Goal: Check status: Check status

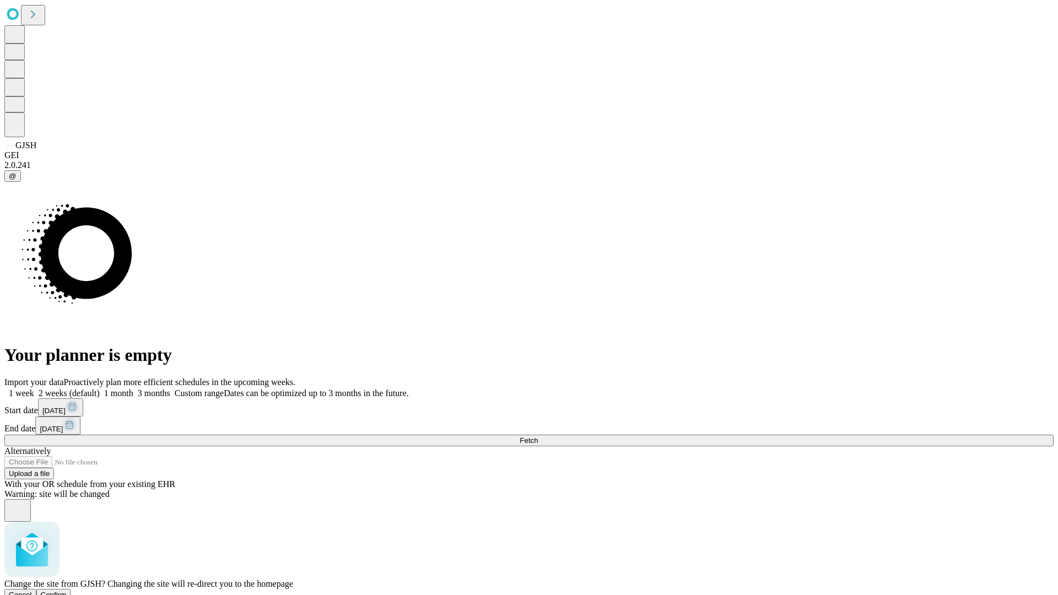
click at [67, 591] on span "Confirm" at bounding box center [54, 595] width 26 height 8
click at [34, 389] on label "1 week" at bounding box center [19, 393] width 30 height 9
click at [538, 437] on span "Fetch" at bounding box center [529, 441] width 18 height 8
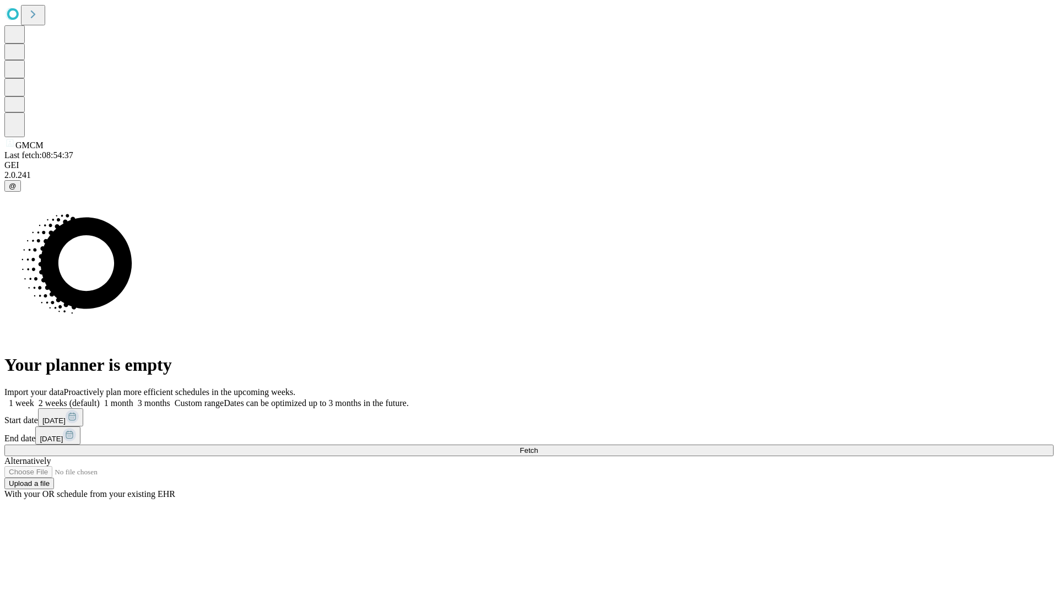
click at [34, 399] on label "1 week" at bounding box center [19, 403] width 30 height 9
click at [538, 446] on span "Fetch" at bounding box center [529, 450] width 18 height 8
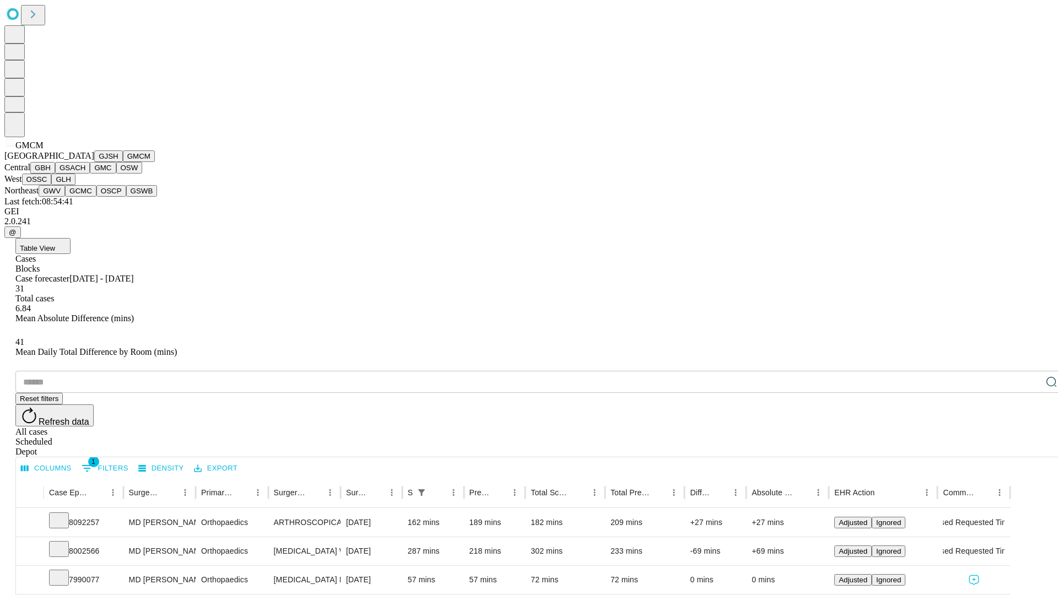
click at [55, 174] on button "GBH" at bounding box center [42, 168] width 25 height 12
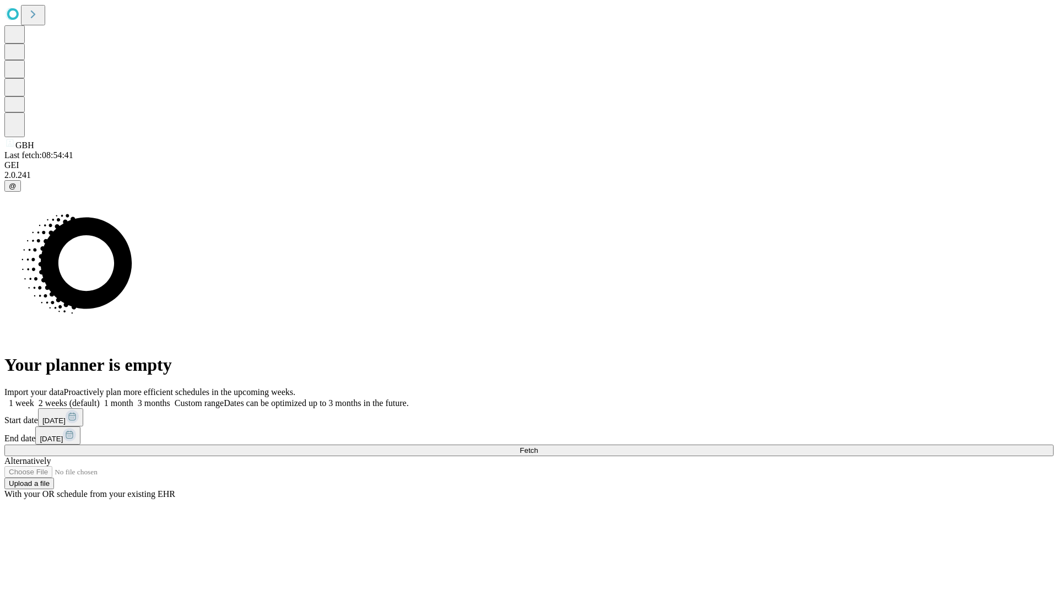
click at [34, 399] on label "1 week" at bounding box center [19, 403] width 30 height 9
click at [538, 446] on span "Fetch" at bounding box center [529, 450] width 18 height 8
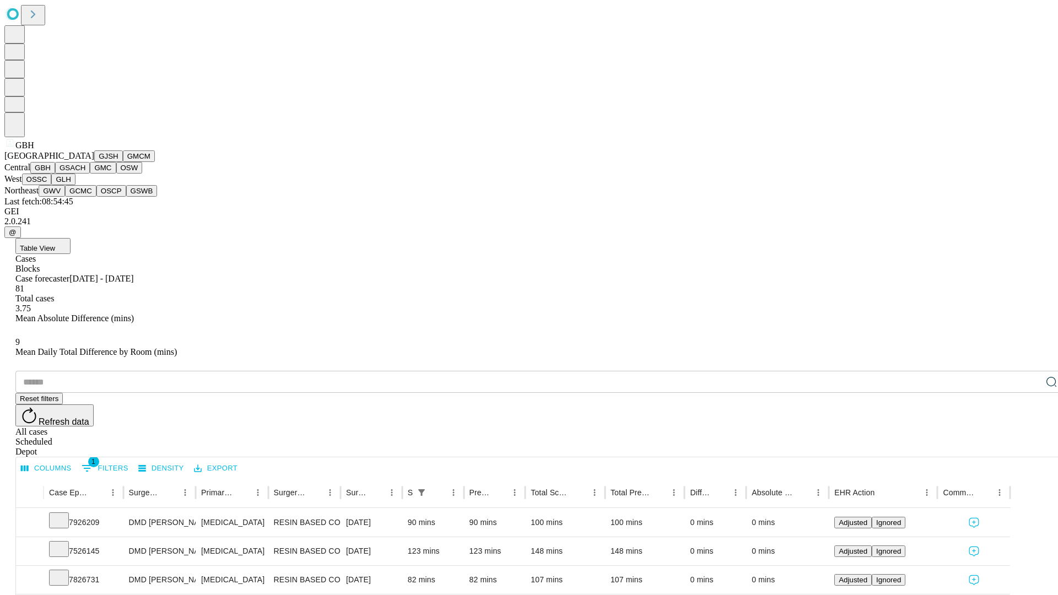
click at [85, 174] on button "GSACH" at bounding box center [72, 168] width 35 height 12
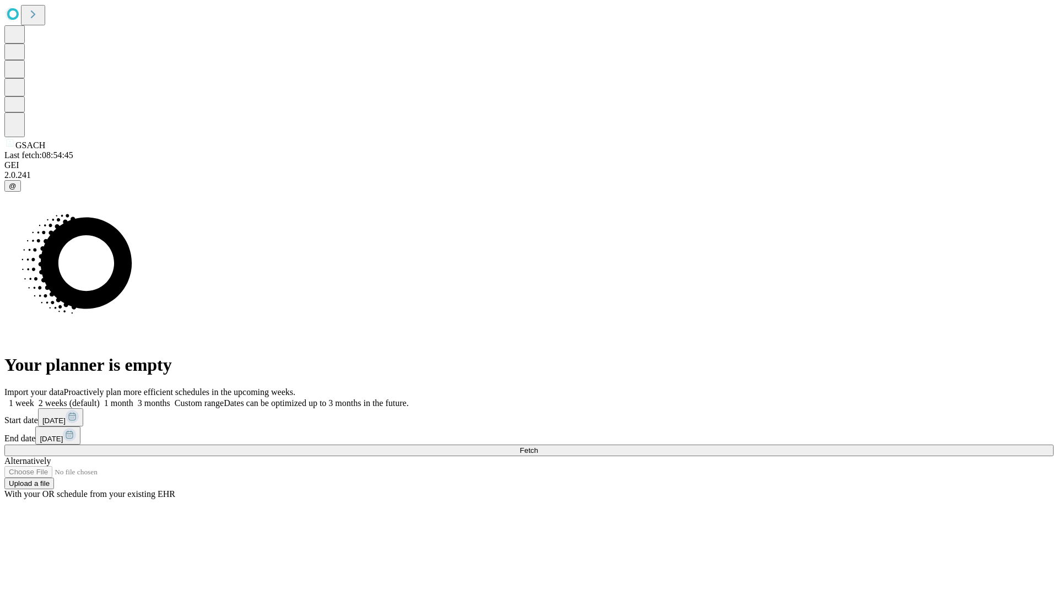
click at [34, 399] on label "1 week" at bounding box center [19, 403] width 30 height 9
click at [538, 446] on span "Fetch" at bounding box center [529, 450] width 18 height 8
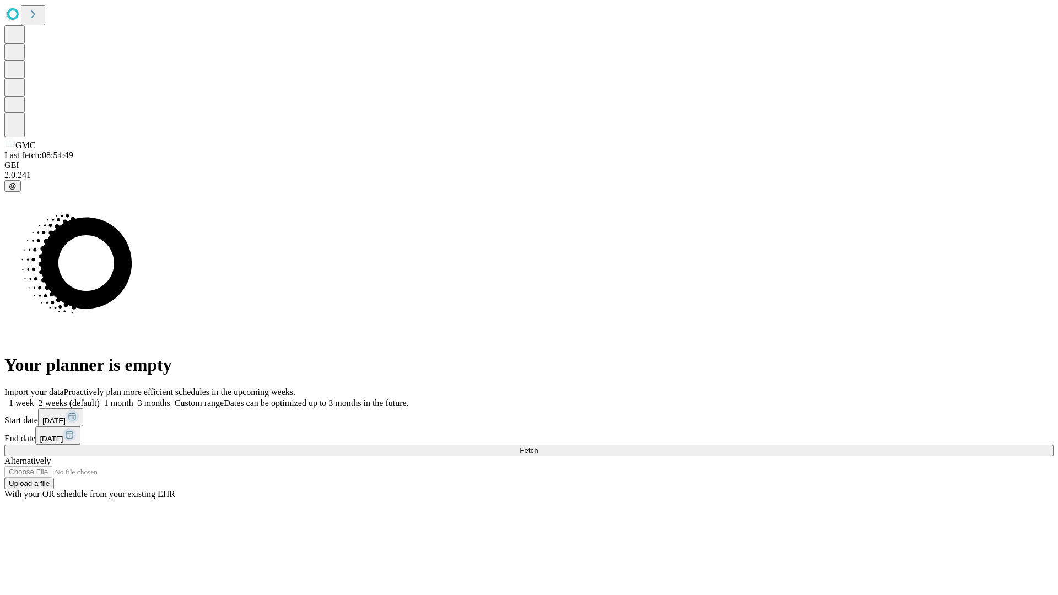
click at [34, 399] on label "1 week" at bounding box center [19, 403] width 30 height 9
click at [538, 446] on span "Fetch" at bounding box center [529, 450] width 18 height 8
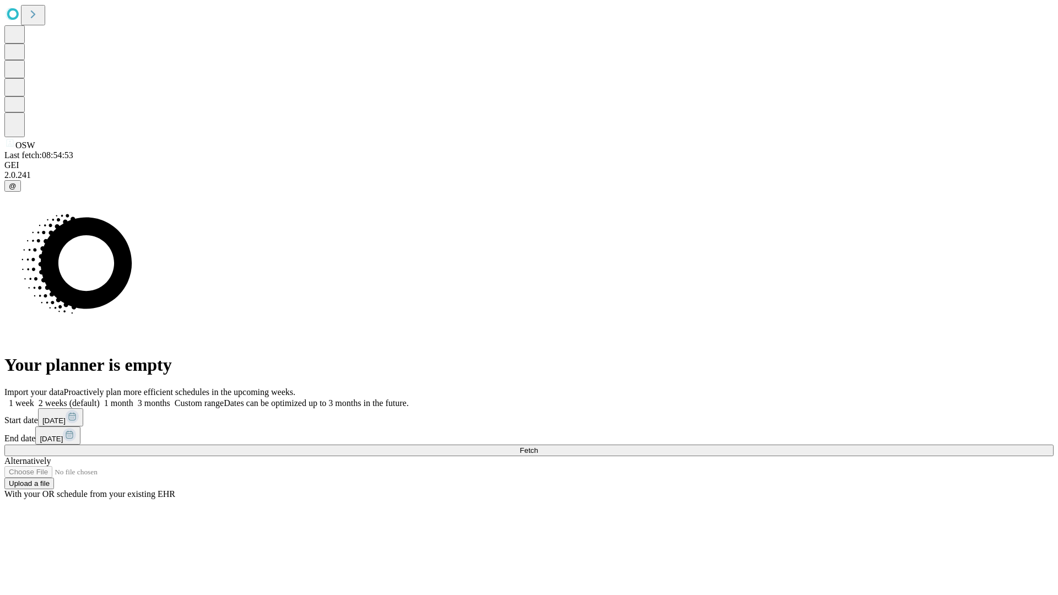
click at [34, 399] on label "1 week" at bounding box center [19, 403] width 30 height 9
click at [538, 446] on span "Fetch" at bounding box center [529, 450] width 18 height 8
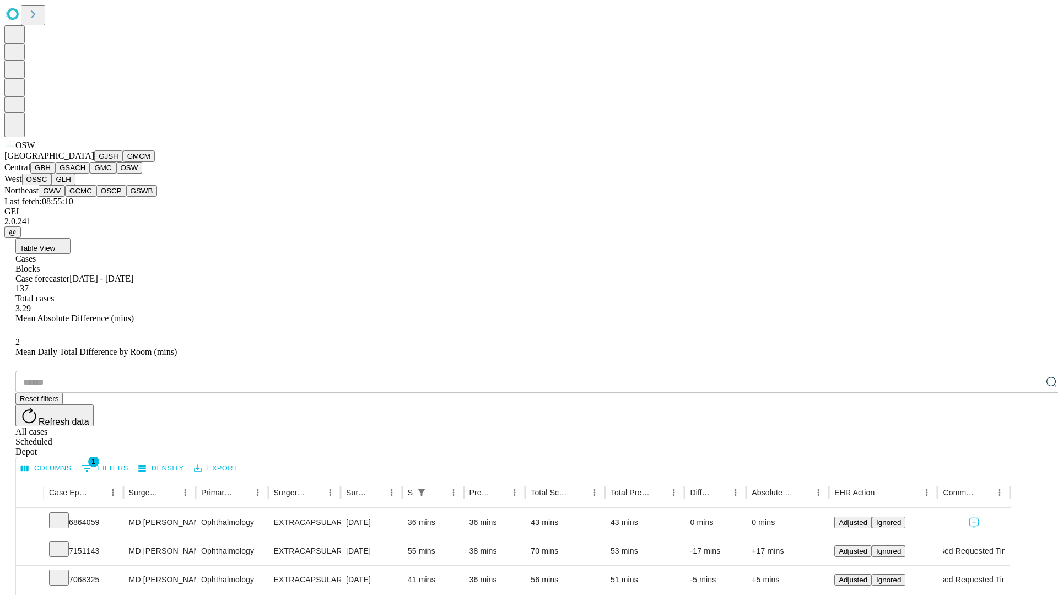
click at [52, 185] on button "OSSC" at bounding box center [37, 180] width 30 height 12
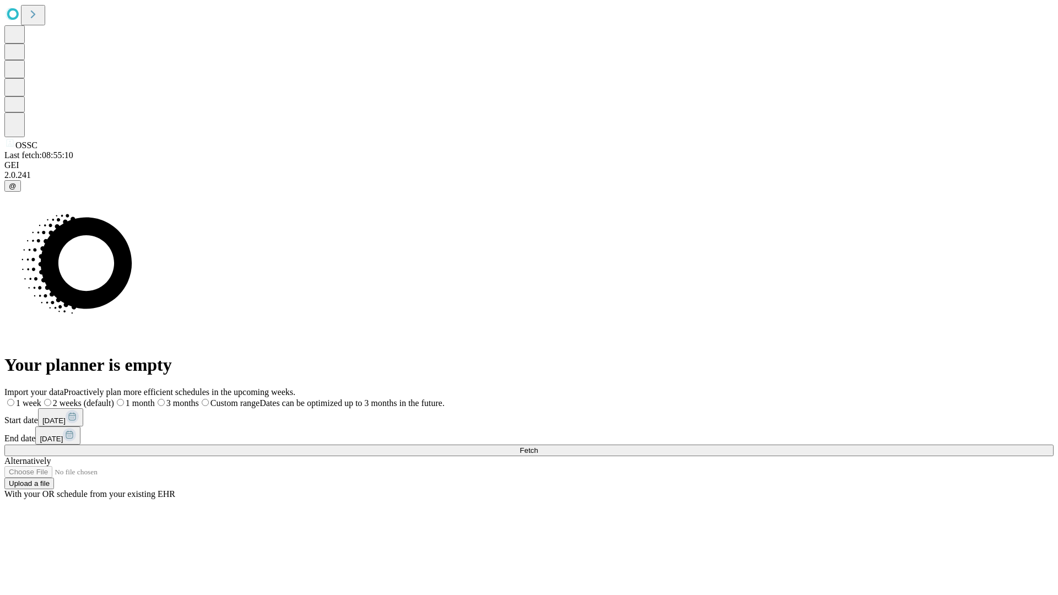
click at [41, 399] on label "1 week" at bounding box center [22, 403] width 37 height 9
click at [538, 446] on span "Fetch" at bounding box center [529, 450] width 18 height 8
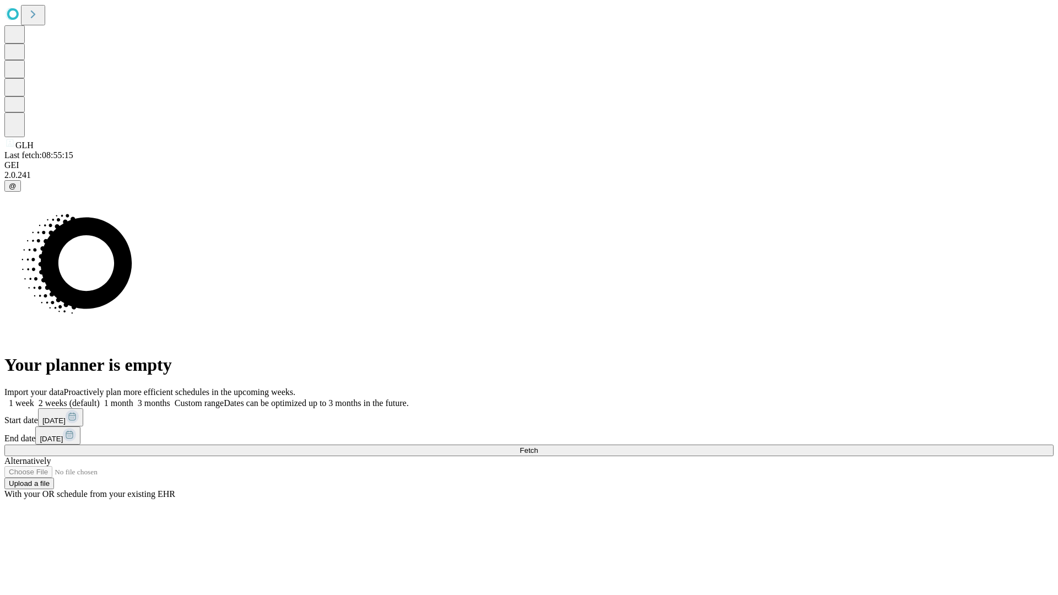
click at [34, 399] on label "1 week" at bounding box center [19, 403] width 30 height 9
click at [538, 446] on span "Fetch" at bounding box center [529, 450] width 18 height 8
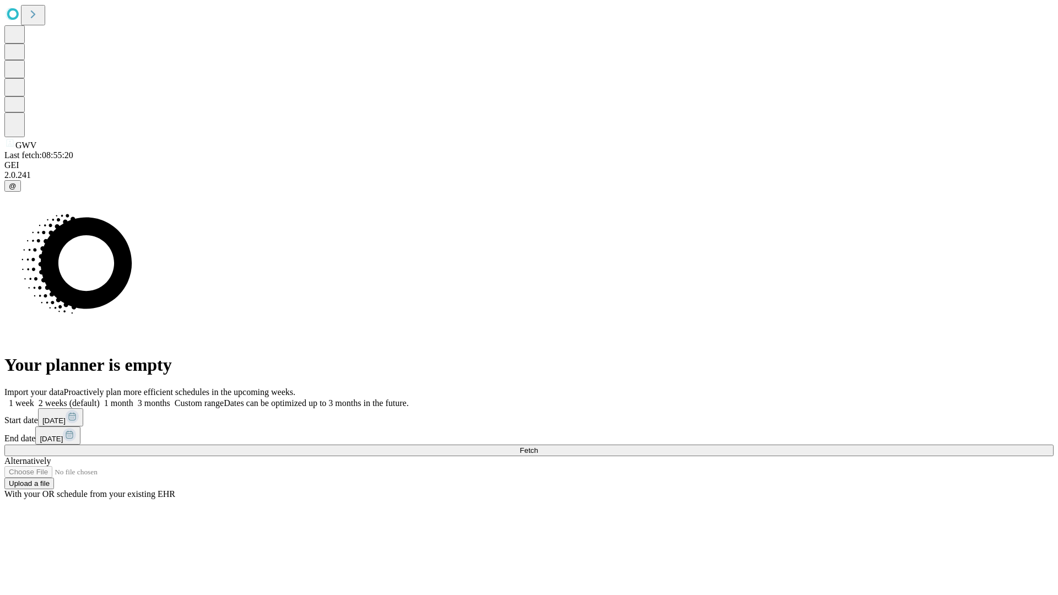
click at [34, 399] on label "1 week" at bounding box center [19, 403] width 30 height 9
click at [538, 446] on span "Fetch" at bounding box center [529, 450] width 18 height 8
click at [34, 399] on label "1 week" at bounding box center [19, 403] width 30 height 9
click at [538, 446] on span "Fetch" at bounding box center [529, 450] width 18 height 8
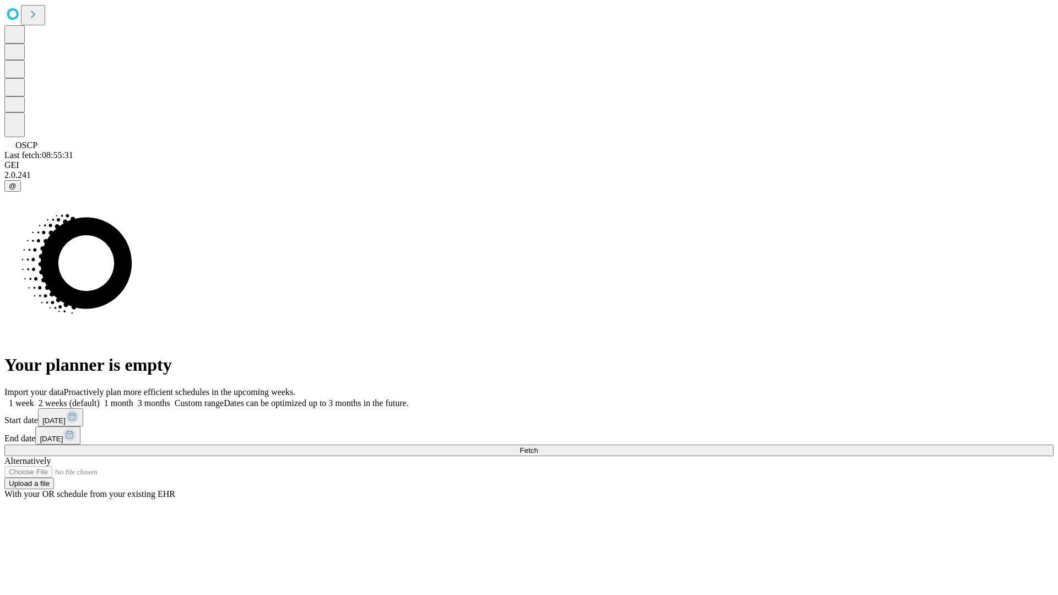
click at [34, 399] on label "1 week" at bounding box center [19, 403] width 30 height 9
click at [538, 446] on span "Fetch" at bounding box center [529, 450] width 18 height 8
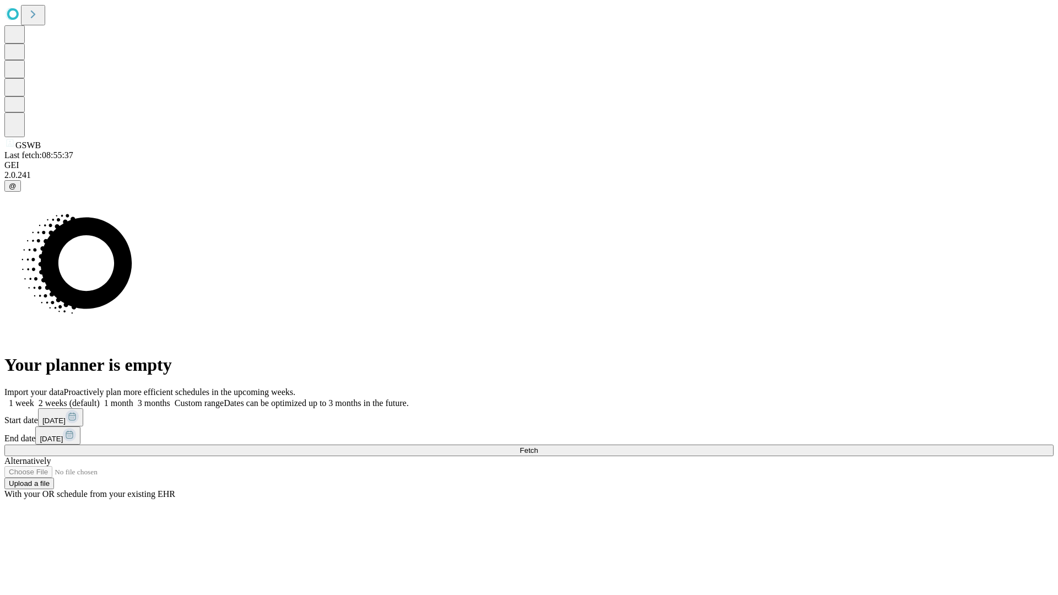
click at [34, 399] on label "1 week" at bounding box center [19, 403] width 30 height 9
click at [538, 446] on span "Fetch" at bounding box center [529, 450] width 18 height 8
